Goal: Register for event/course: Sign up to attend an event or enroll in a course

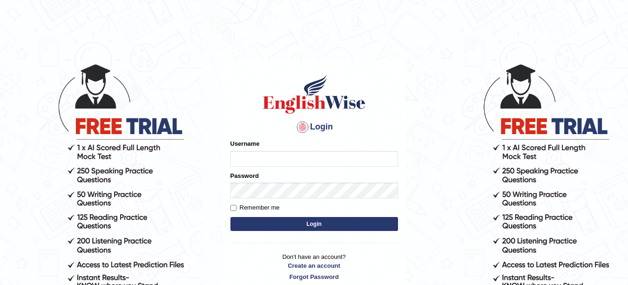
type input "Farzana12"
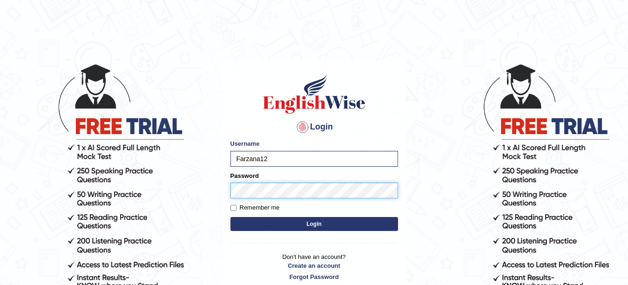
click at [231, 217] on button "Login" at bounding box center [315, 224] width 168 height 14
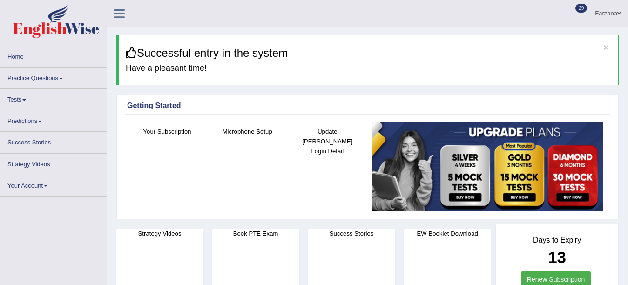
click at [8, 102] on link "Tests" at bounding box center [53, 98] width 106 height 18
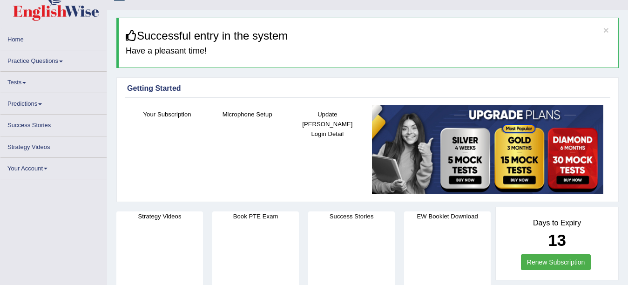
scroll to position [19, 0]
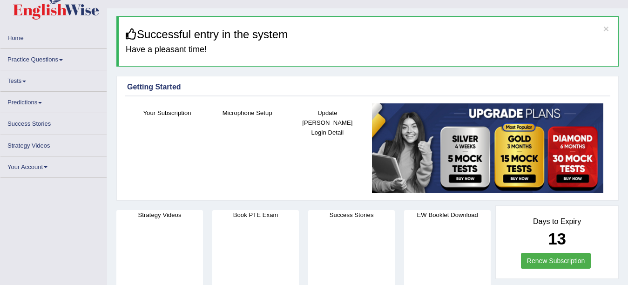
click at [15, 76] on link "Tests" at bounding box center [53, 79] width 106 height 18
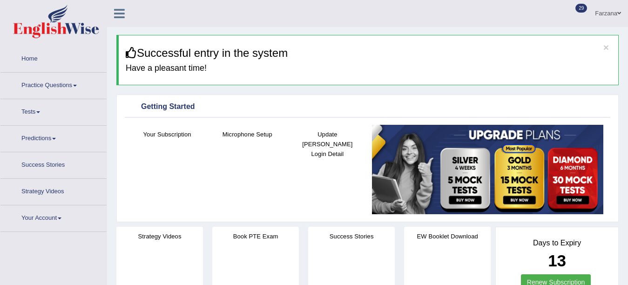
click at [20, 96] on li "Practice Questions Speaking Practice Read Aloud Repeat Sentence Describe Image …" at bounding box center [53, 86] width 106 height 27
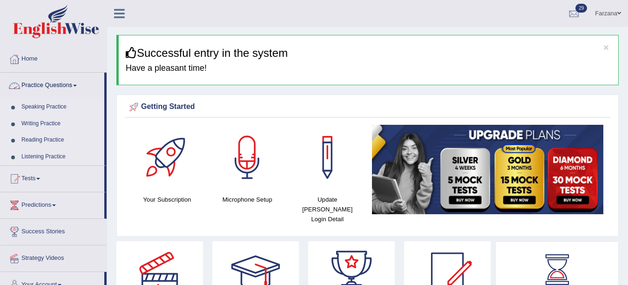
click at [41, 82] on link "Practice Questions" at bounding box center [52, 84] width 104 height 23
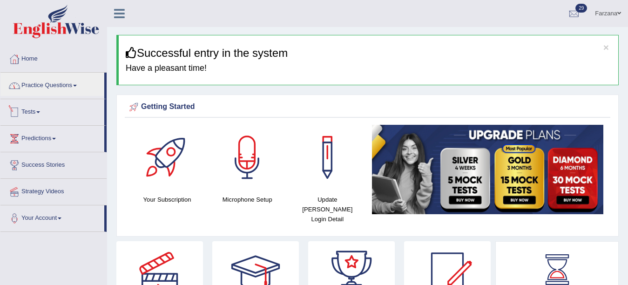
click at [31, 108] on link "Tests" at bounding box center [52, 110] width 104 height 23
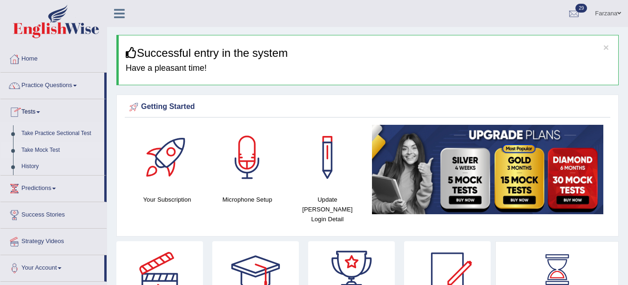
click at [42, 147] on link "Take Mock Test" at bounding box center [60, 150] width 87 height 17
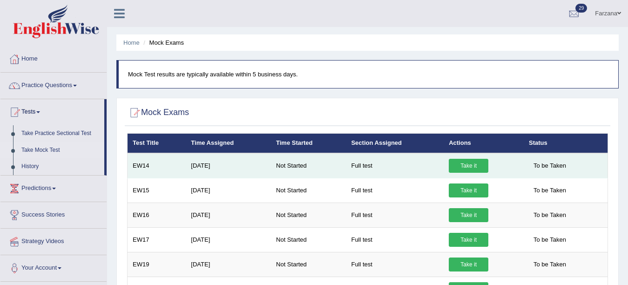
click at [463, 165] on link "Take it" at bounding box center [469, 166] width 40 height 14
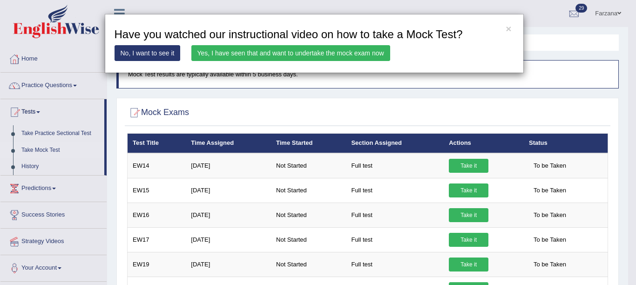
click at [332, 48] on link "Yes, I have seen that and want to undertake the mock exam now" at bounding box center [290, 53] width 199 height 16
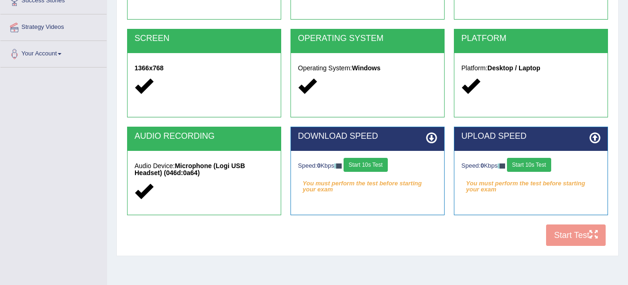
scroll to position [164, 0]
click at [374, 166] on button "Start 10s Test" at bounding box center [366, 165] width 44 height 14
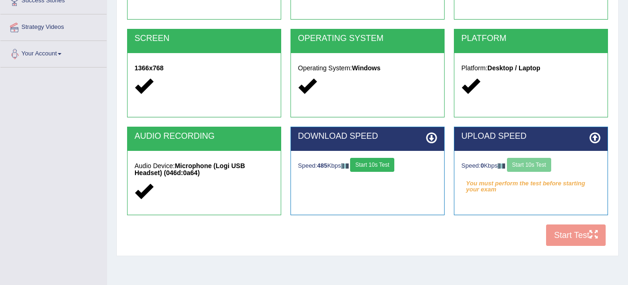
scroll to position [0, 0]
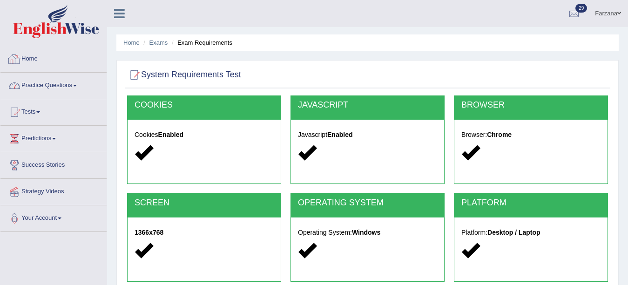
click at [35, 83] on link "Practice Questions" at bounding box center [53, 84] width 106 height 23
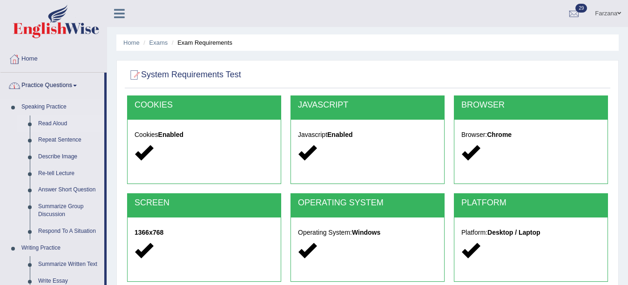
click at [44, 123] on link "Read Aloud" at bounding box center [69, 124] width 70 height 17
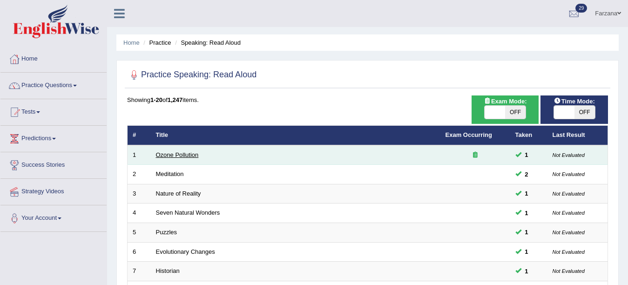
click at [170, 152] on link "Ozone Pollution" at bounding box center [177, 154] width 43 height 7
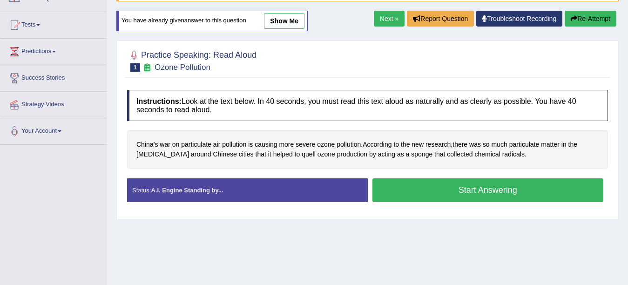
click at [449, 198] on button "Start Answering" at bounding box center [488, 190] width 231 height 24
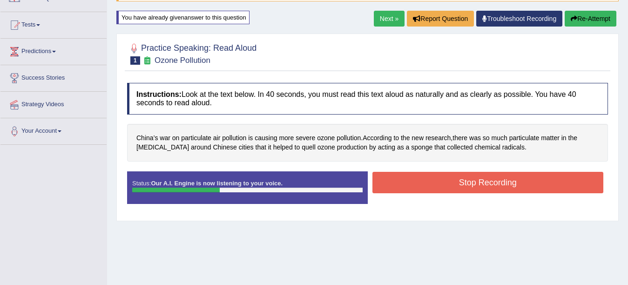
click at [410, 189] on button "Stop Recording" at bounding box center [488, 182] width 231 height 21
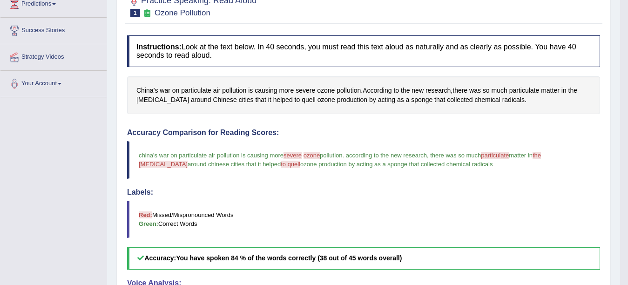
scroll to position [38, 0]
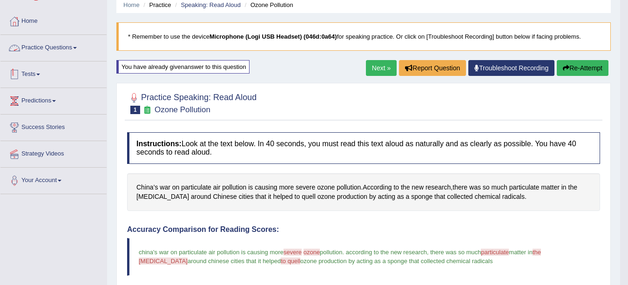
click at [28, 71] on link "Tests" at bounding box center [53, 72] width 106 height 23
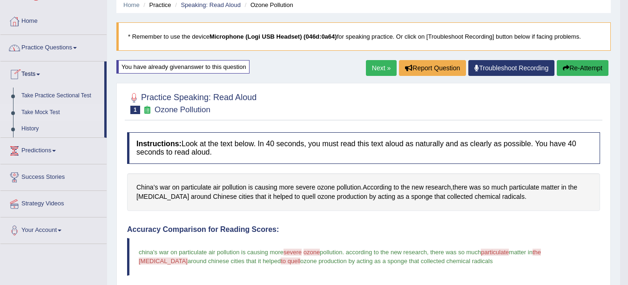
click at [40, 111] on link "Take Mock Test" at bounding box center [60, 112] width 87 height 17
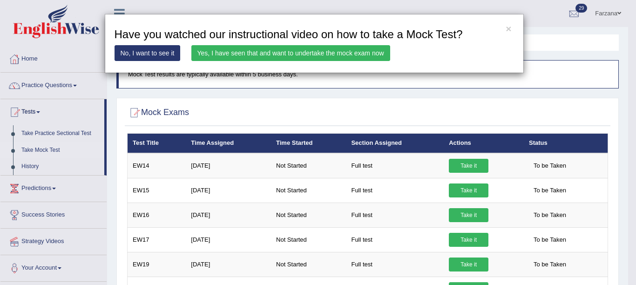
click at [340, 57] on link "Yes, I have seen that and want to undertake the mock exam now" at bounding box center [290, 53] width 199 height 16
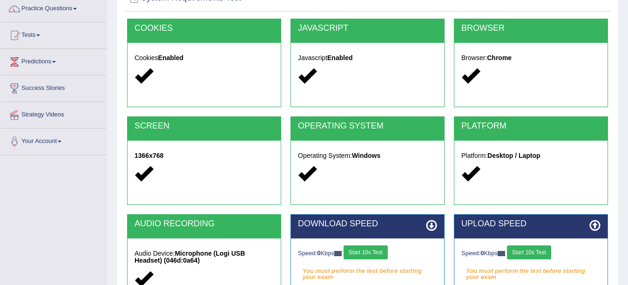
scroll to position [91, 0]
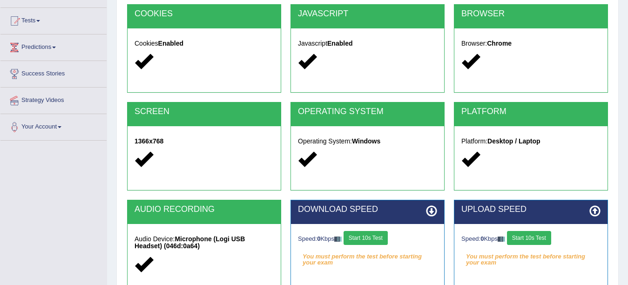
click at [361, 232] on button "Start 10s Test" at bounding box center [366, 238] width 44 height 14
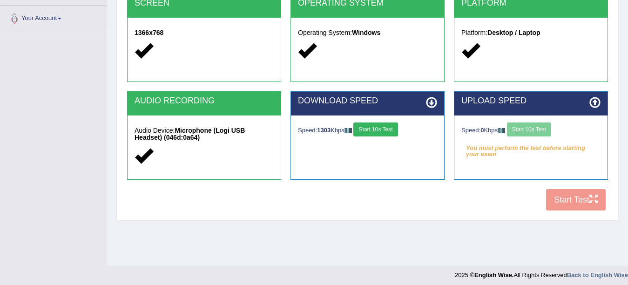
scroll to position [201, 0]
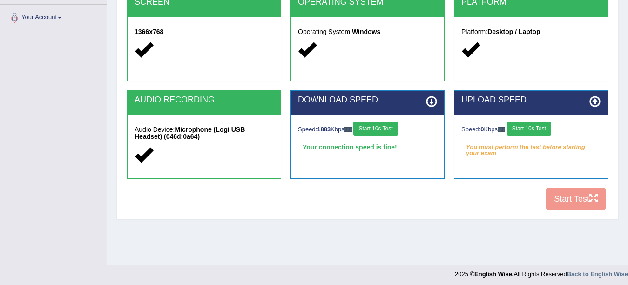
click at [524, 128] on button "Start 10s Test" at bounding box center [529, 129] width 44 height 14
click at [542, 132] on button "Start 10s Test" at bounding box center [539, 129] width 44 height 14
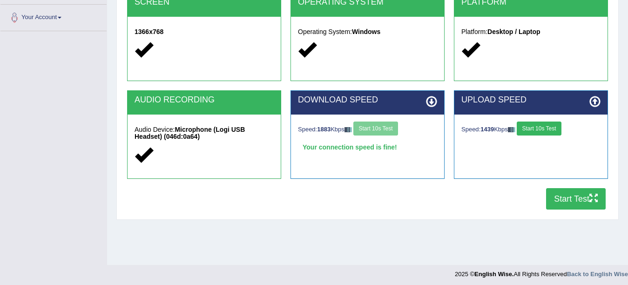
click at [561, 203] on button "Start Test" at bounding box center [576, 198] width 60 height 21
